Goal: Entertainment & Leisure: Consume media (video, audio)

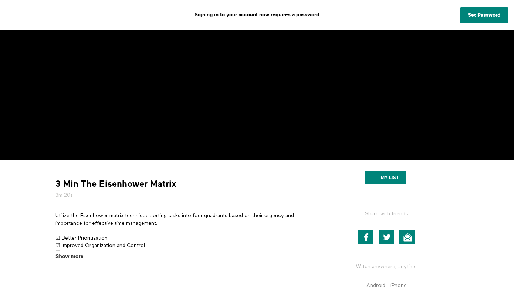
scroll to position [126, 0]
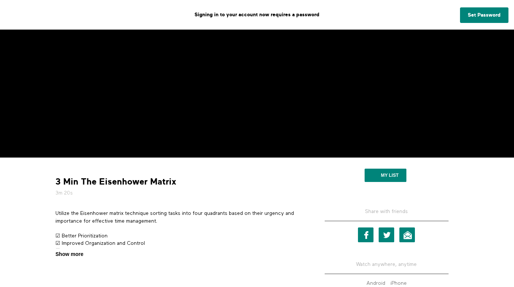
click at [76, 254] on span "Show more" at bounding box center [69, 254] width 28 height 8
click at [0, 0] on input "Show more Show less" at bounding box center [0, 0] width 0 height 0
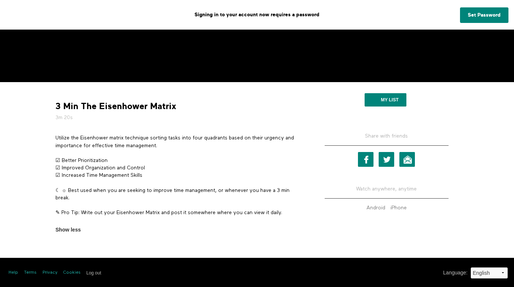
scroll to position [201, 0]
